Goal: Book appointment/travel/reservation

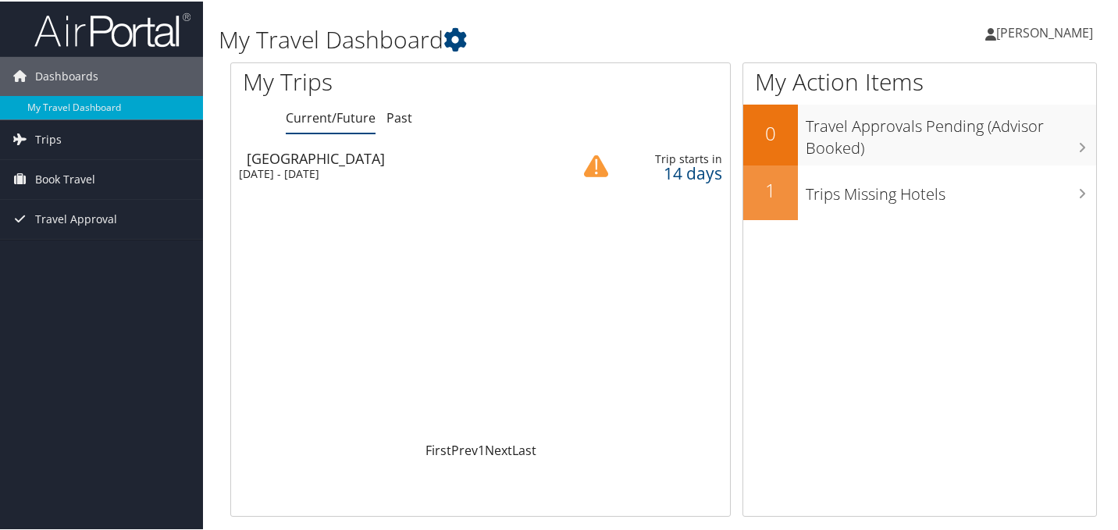
click at [461, 166] on div "[DATE] - [DATE]" at bounding box center [393, 173] width 309 height 14
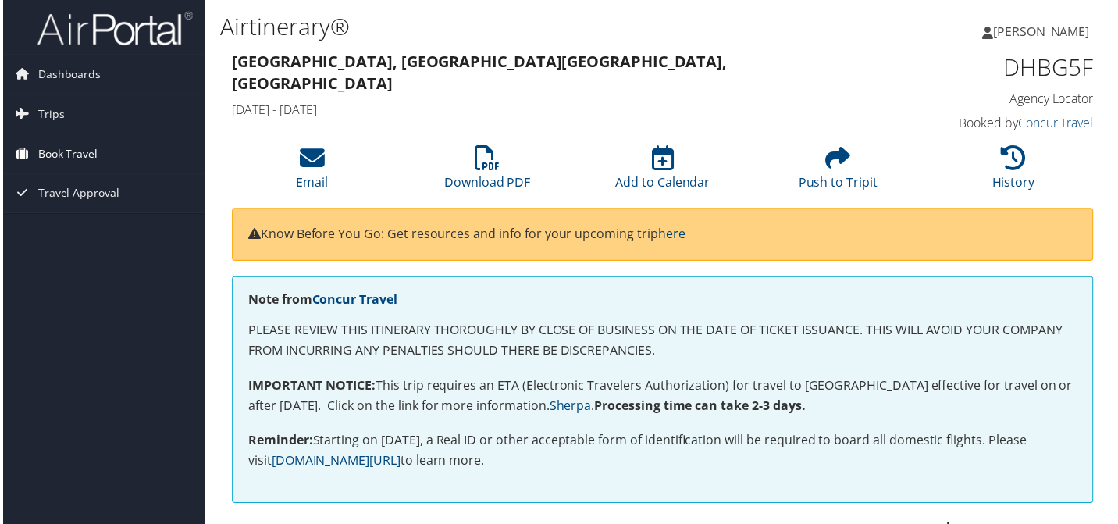
click at [77, 154] on span "Book Travel" at bounding box center [65, 154] width 60 height 39
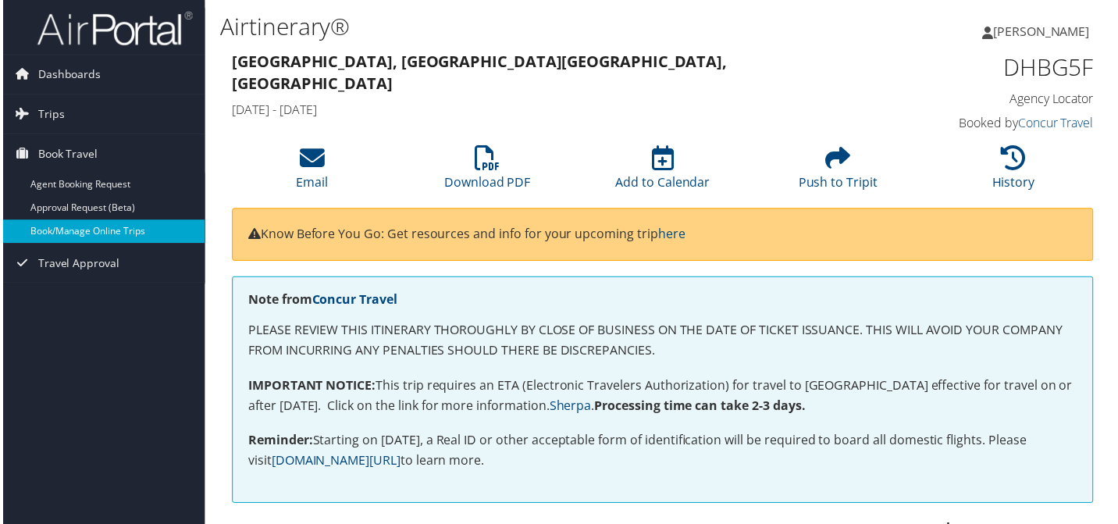
click at [84, 238] on link "Book/Manage Online Trips" at bounding box center [101, 232] width 203 height 23
